Goal: Information Seeking & Learning: Check status

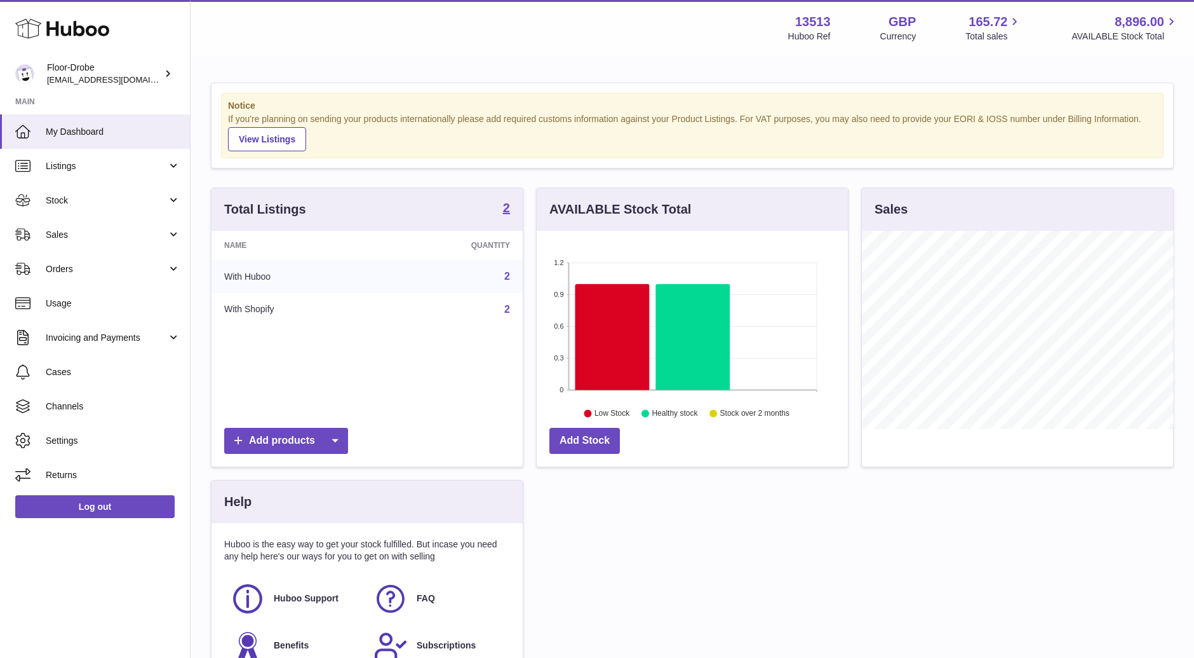
scroll to position [198, 311]
click at [128, 197] on span "Stock" at bounding box center [106, 200] width 121 height 12
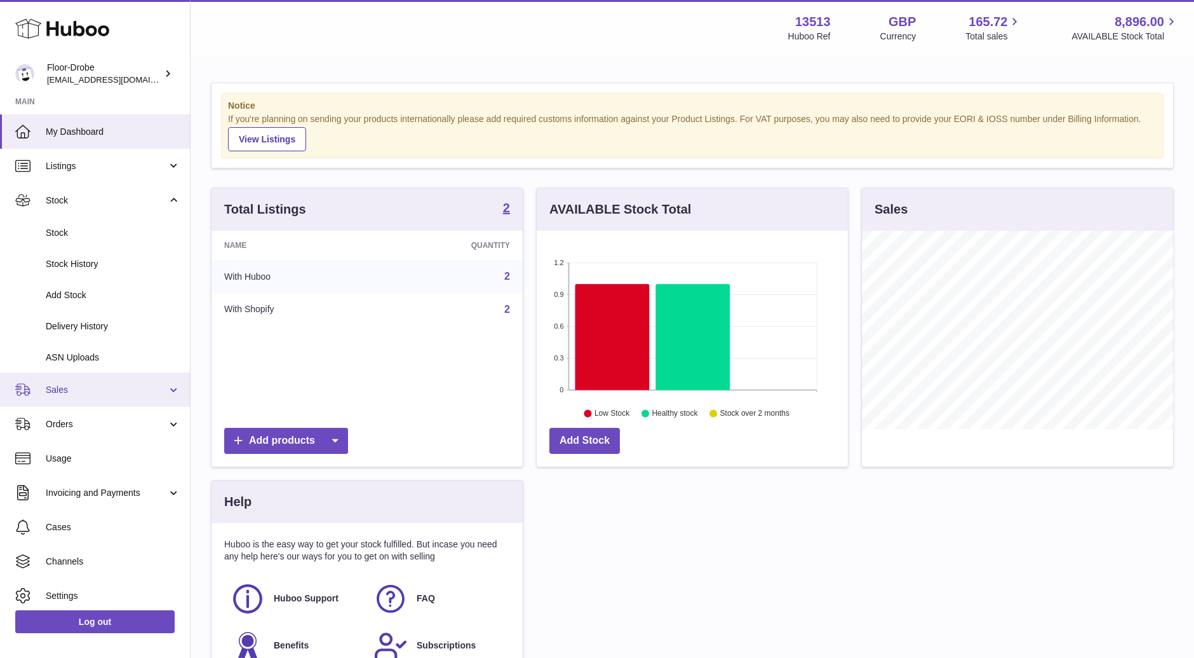
click at [119, 405] on link "Sales" at bounding box center [95, 389] width 190 height 34
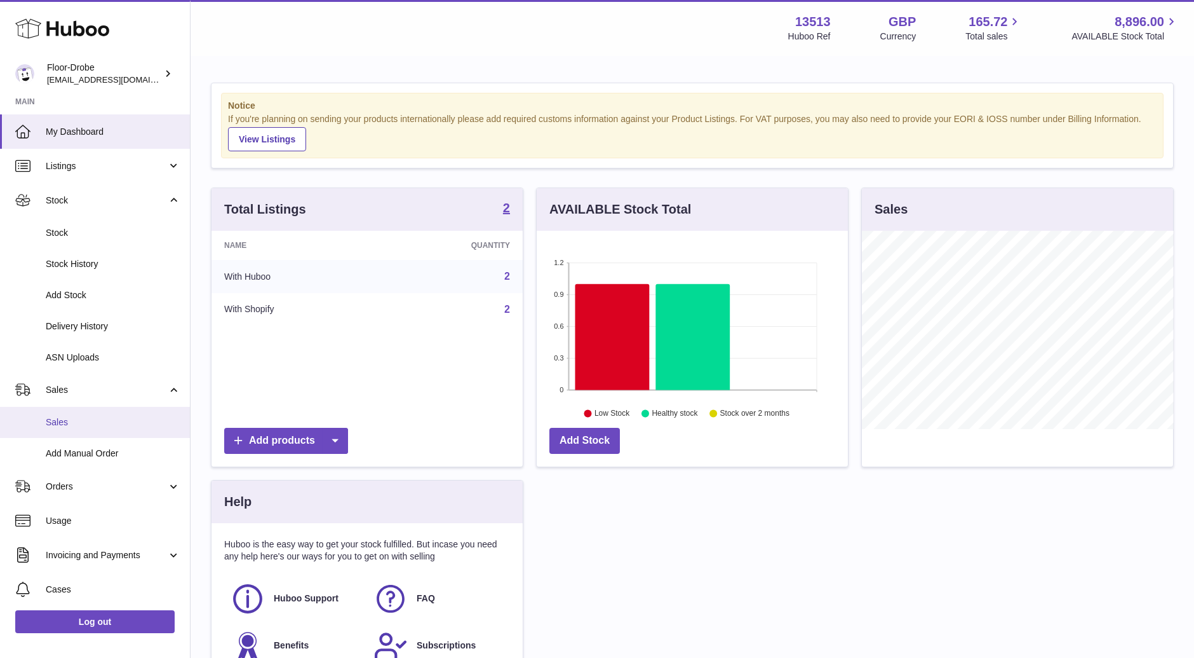
click at [119, 427] on span "Sales" at bounding box center [113, 422] width 135 height 12
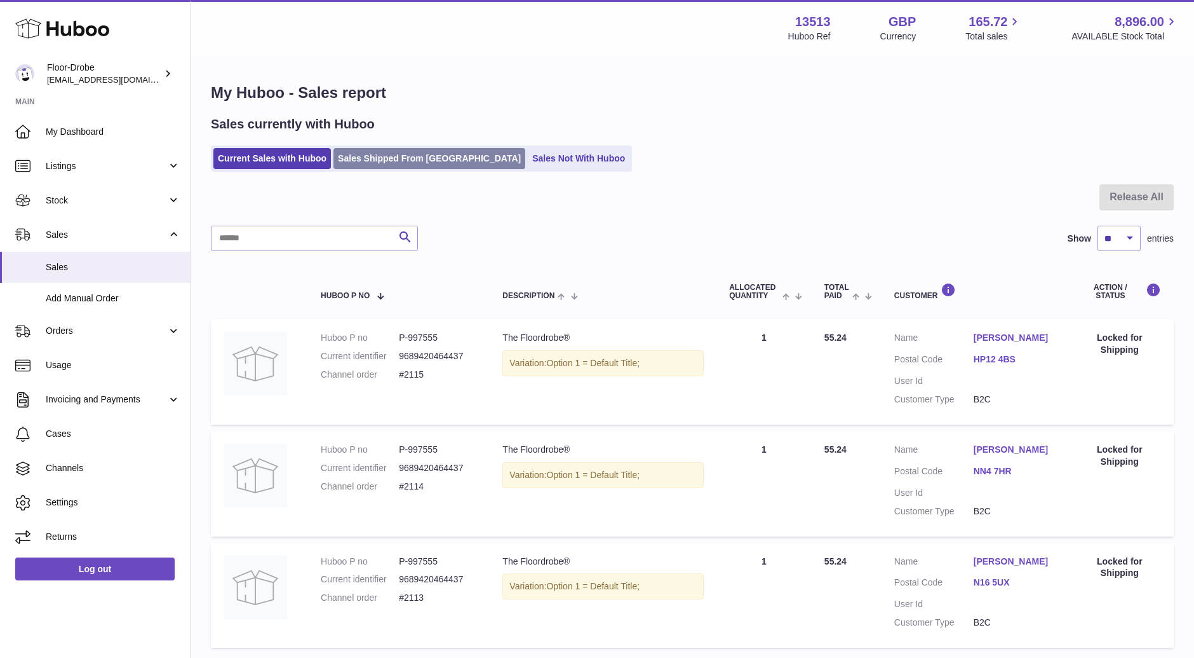
click at [402, 157] on link "Sales Shipped From [GEOGRAPHIC_DATA]" at bounding box center [430, 158] width 192 height 21
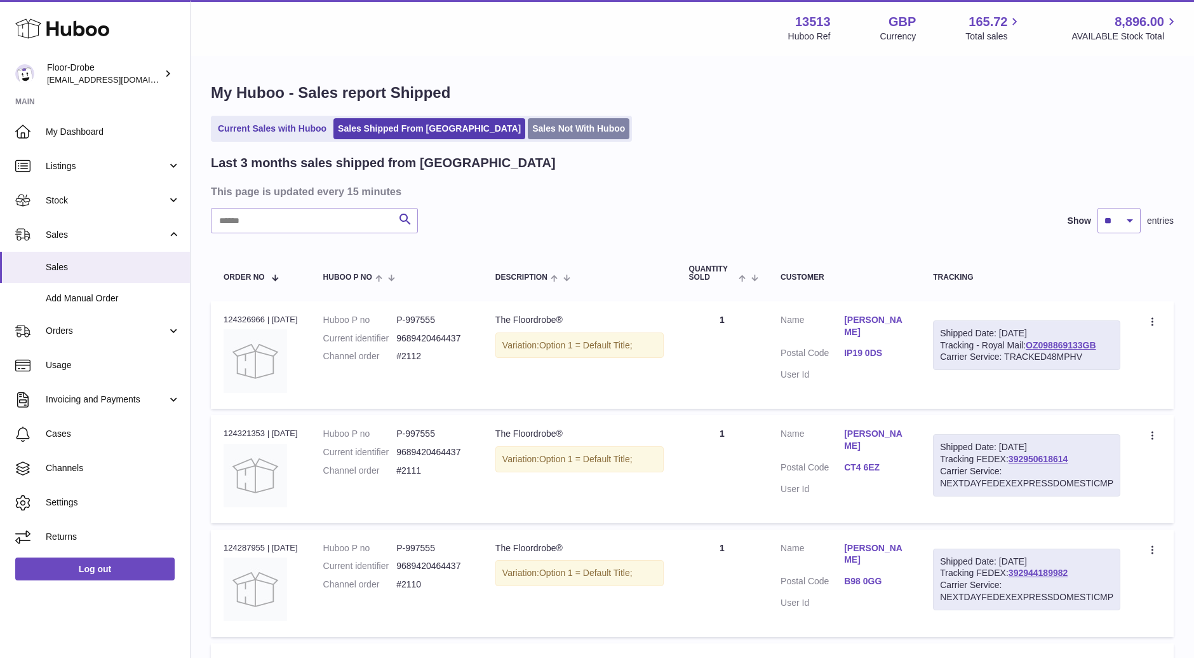
click at [528, 129] on link "Sales Not With Huboo" at bounding box center [579, 128] width 102 height 21
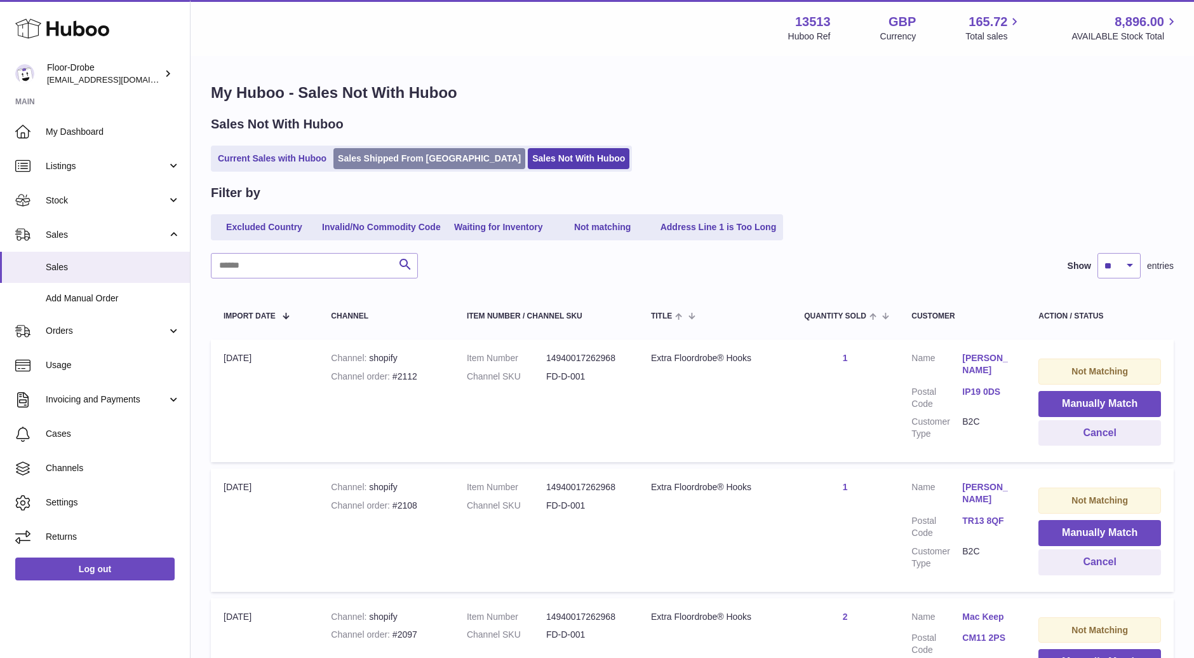
click at [358, 155] on link "Sales Shipped From [GEOGRAPHIC_DATA]" at bounding box center [430, 158] width 192 height 21
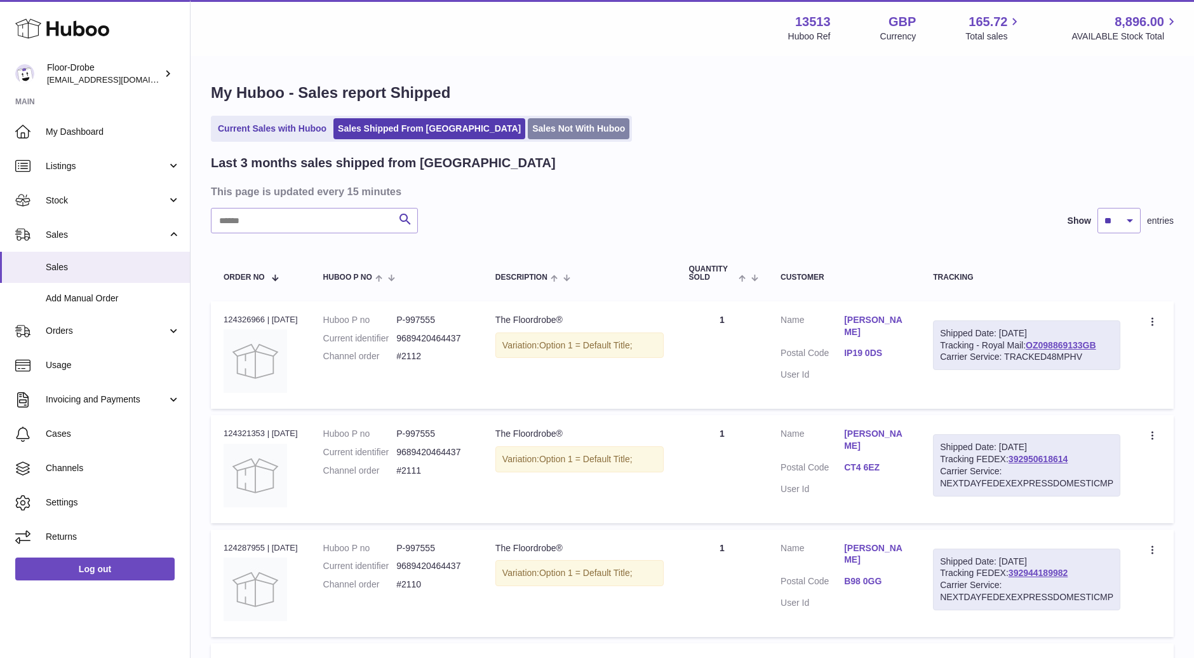
click at [528, 125] on link "Sales Not With Huboo" at bounding box center [579, 128] width 102 height 21
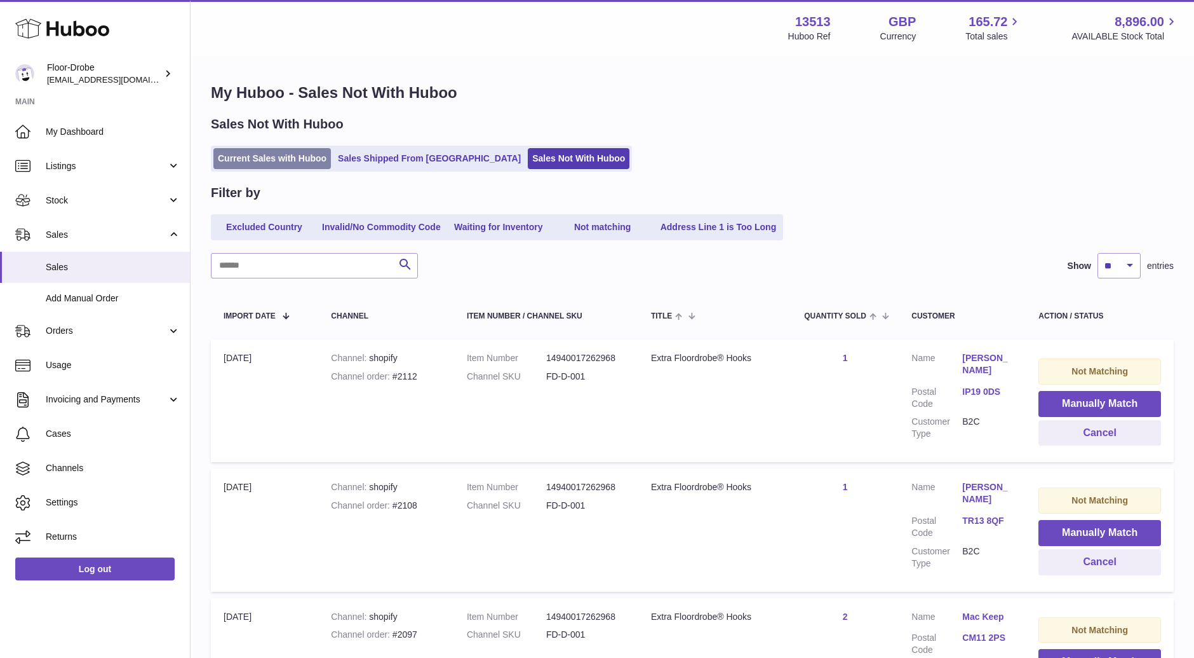
click at [281, 159] on link "Current Sales with Huboo" at bounding box center [272, 158] width 118 height 21
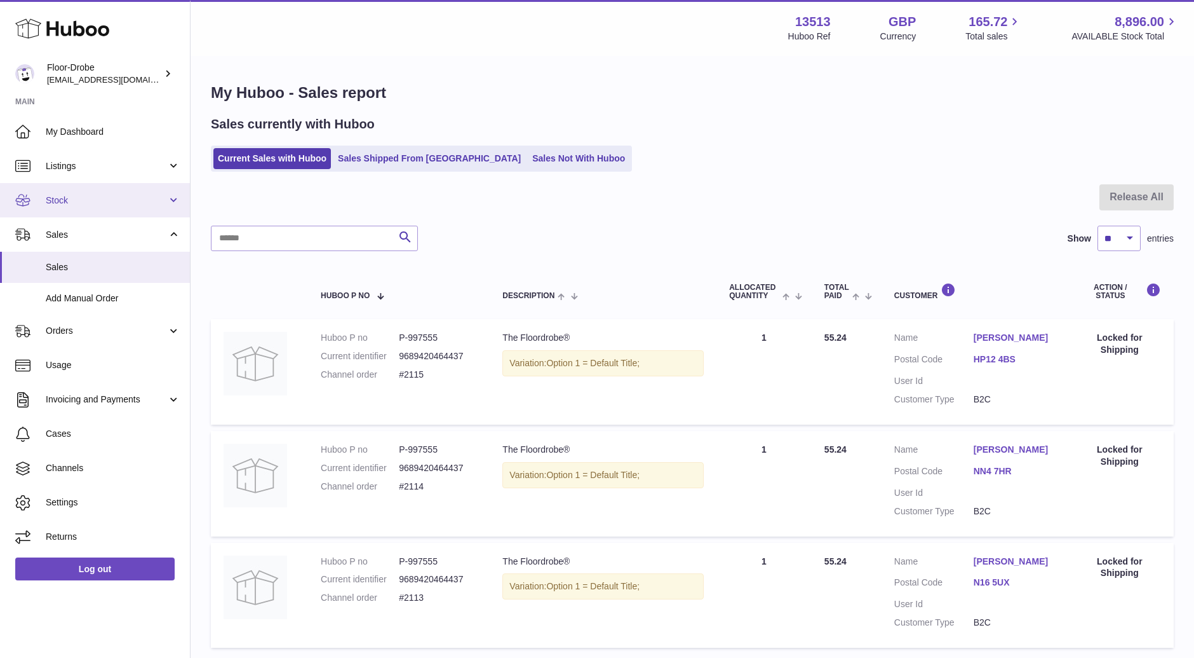
click at [105, 199] on span "Stock" at bounding box center [106, 200] width 121 height 12
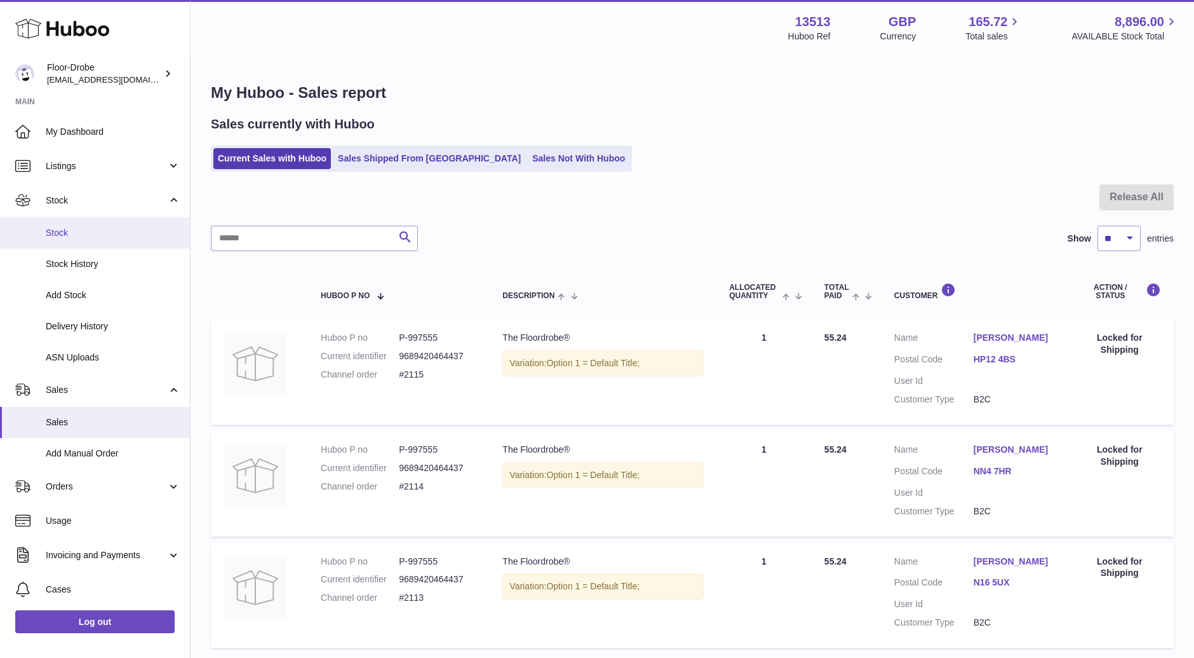
click at [100, 234] on span "Stock" at bounding box center [113, 233] width 135 height 12
